Goal: Task Accomplishment & Management: Use online tool/utility

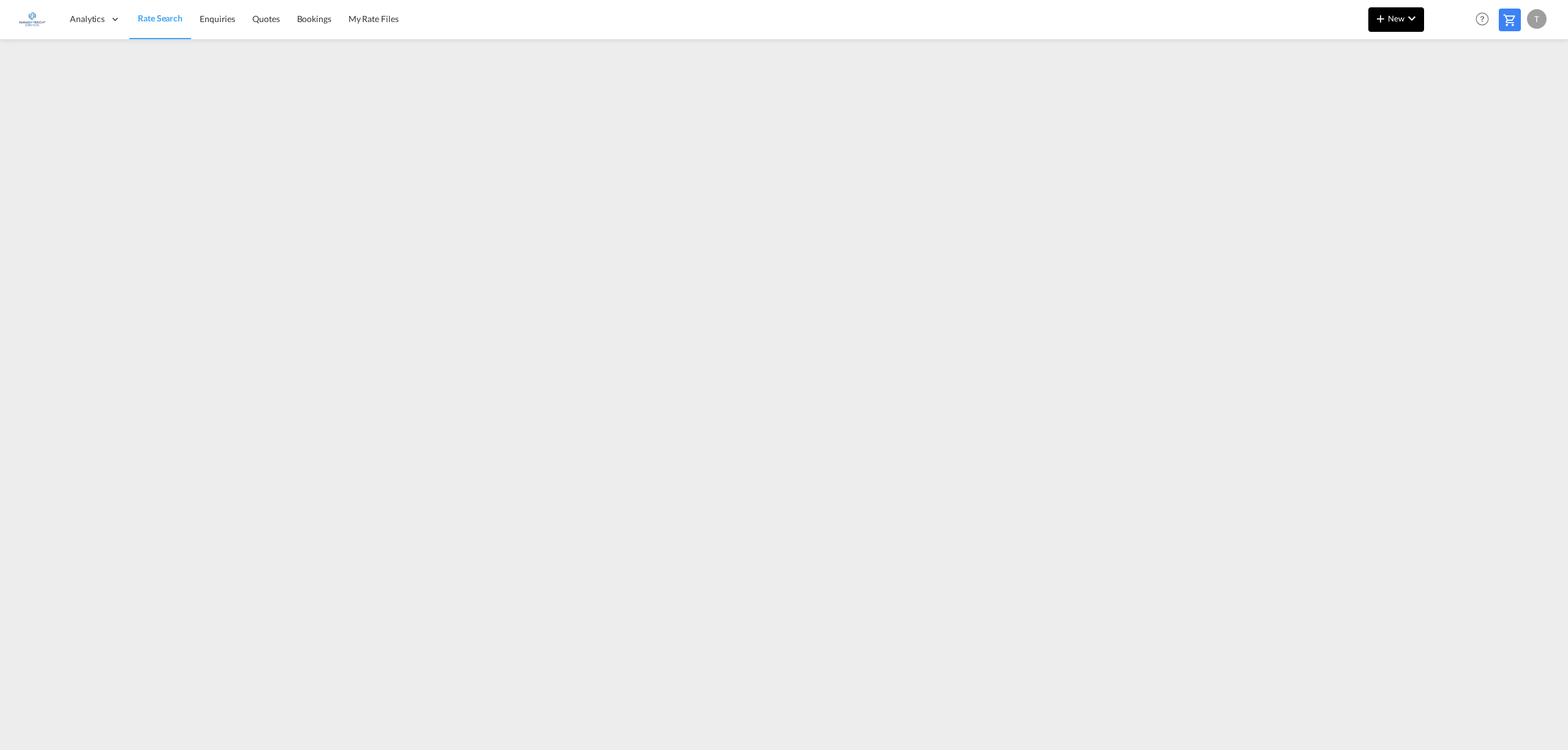
click at [1402, 22] on button "New" at bounding box center [1396, 19] width 56 height 25
click at [1453, 89] on span "Ratesheet" at bounding box center [1446, 92] width 14 height 25
click at [1390, 14] on span "New" at bounding box center [1396, 19] width 46 height 10
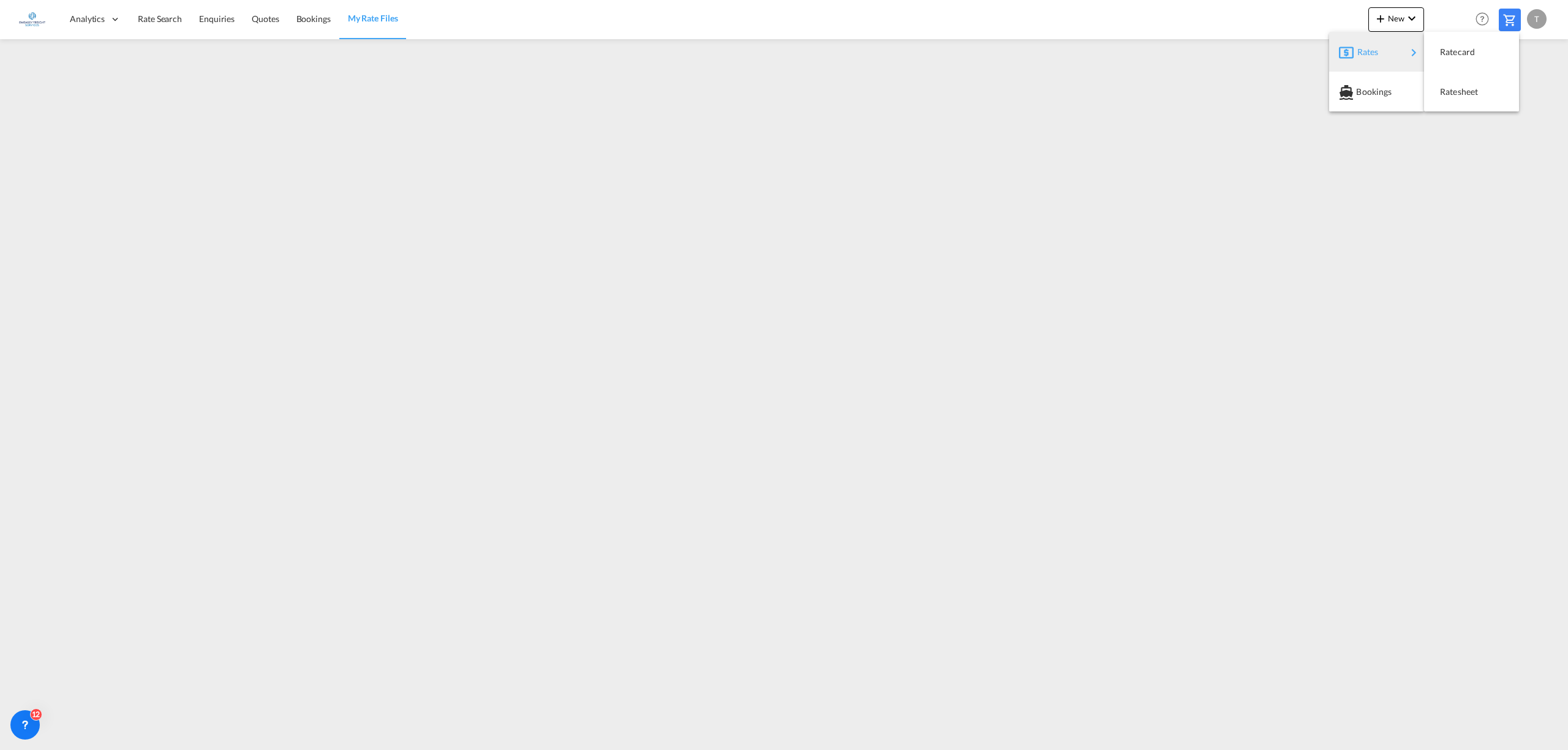
click at [1372, 54] on span "Rates" at bounding box center [1365, 52] width 14 height 25
click at [1453, 95] on span "Ratesheet" at bounding box center [1446, 92] width 14 height 25
